Goal: Task Accomplishment & Management: Use online tool/utility

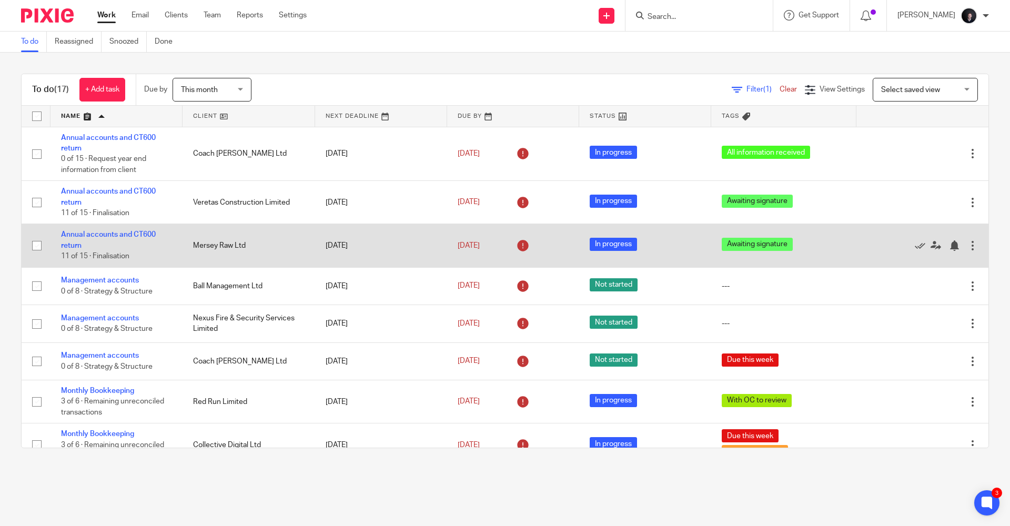
scroll to position [82, 0]
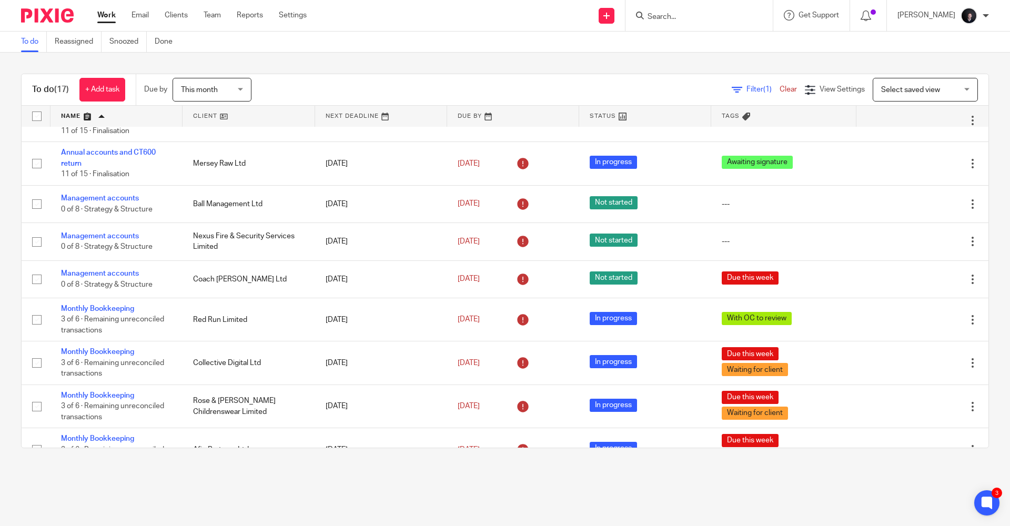
click at [675, 13] on input "Search" at bounding box center [694, 17] width 95 height 9
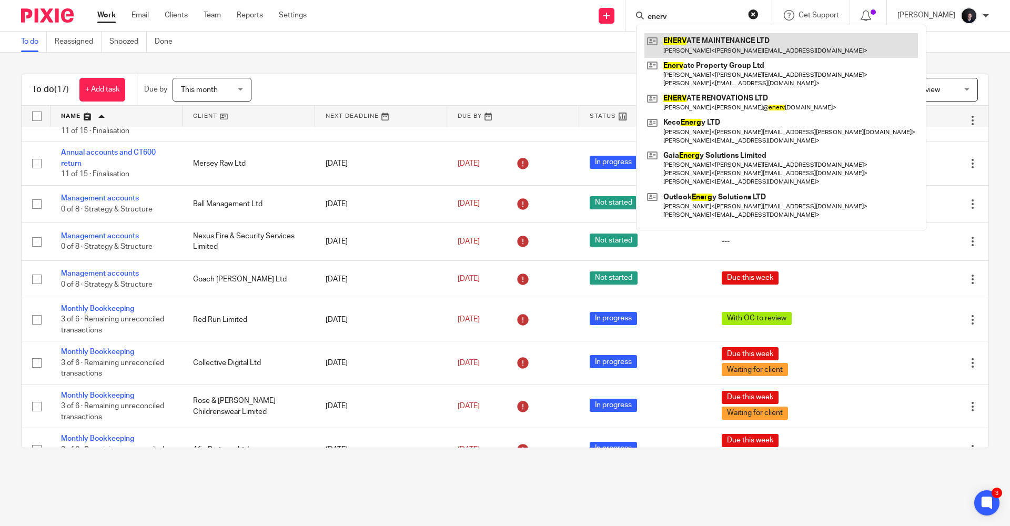
type input "enerv"
click at [736, 50] on link at bounding box center [782, 45] width 274 height 24
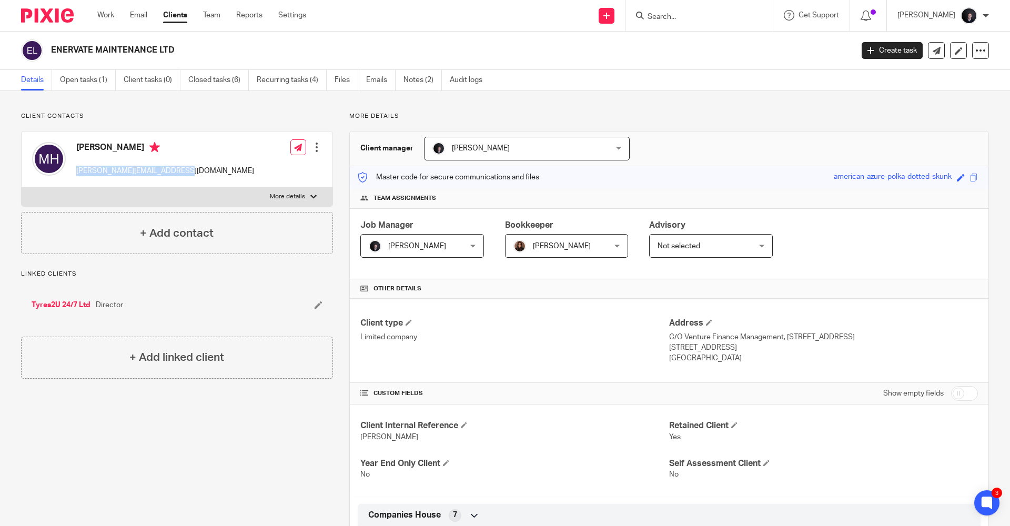
drag, startPoint x: 182, startPoint y: 170, endPoint x: 77, endPoint y: 172, distance: 104.7
click at [77, 172] on div "Michael Howard michael-myles86@hotmail.com Edit contact Create client from cont…" at bounding box center [177, 160] width 311 height 56
copy p "michael-myles86@hotmail.com"
click at [58, 21] on img at bounding box center [47, 15] width 53 height 14
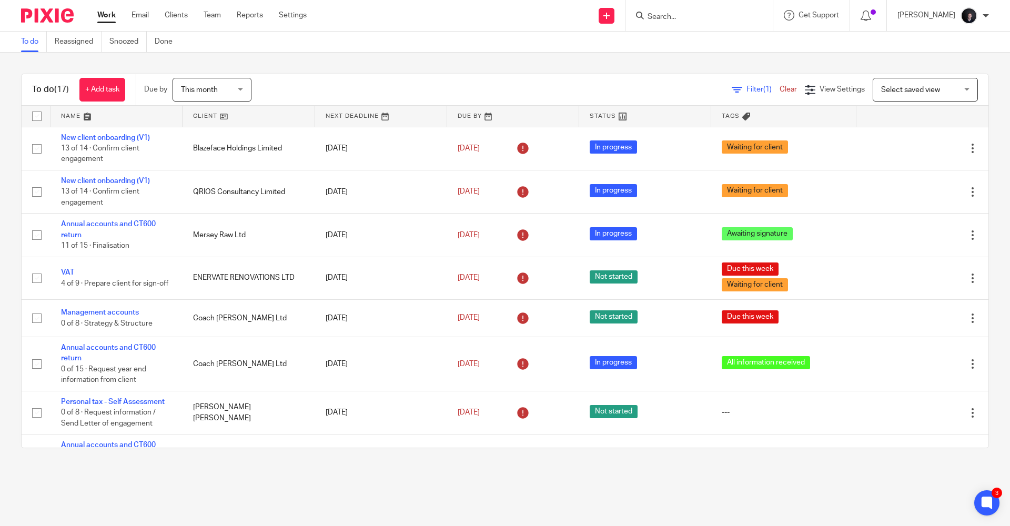
click at [64, 117] on link at bounding box center [117, 116] width 132 height 21
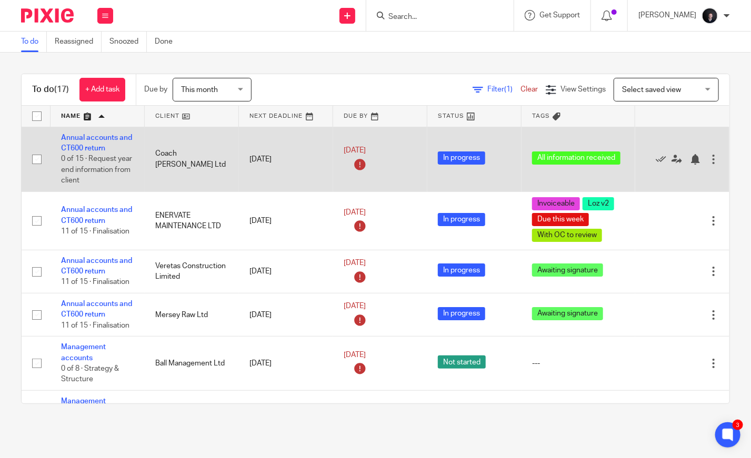
click at [112, 142] on td "Annual accounts and CT600 return 0 of 15 · Request year end information from cl…" at bounding box center [98, 159] width 94 height 65
click at [98, 142] on td "Annual accounts and CT600 return 0 of 15 · Request year end information from cl…" at bounding box center [98, 159] width 94 height 65
click at [94, 137] on link "Annual accounts and CT600 return" at bounding box center [96, 143] width 71 height 18
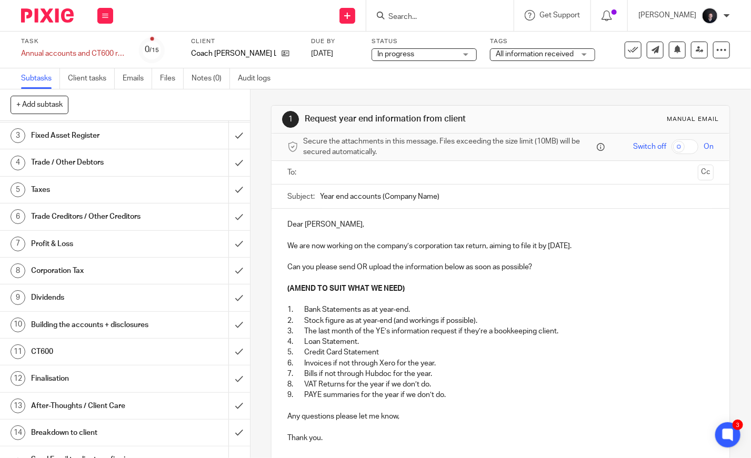
scroll to position [64, 0]
click at [84, 272] on h1 "Corporation Tax" at bounding box center [93, 271] width 125 height 16
